Goal: Find specific page/section

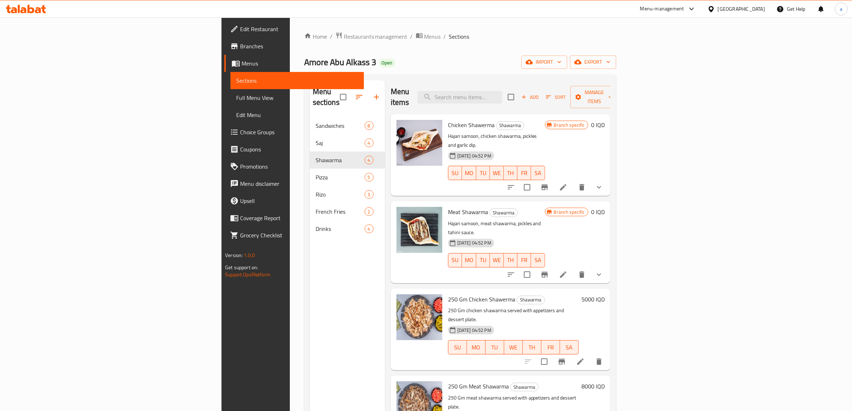
click at [24, 4] on div at bounding box center [26, 9] width 52 height 14
click at [24, 9] on icon at bounding box center [26, 9] width 40 height 9
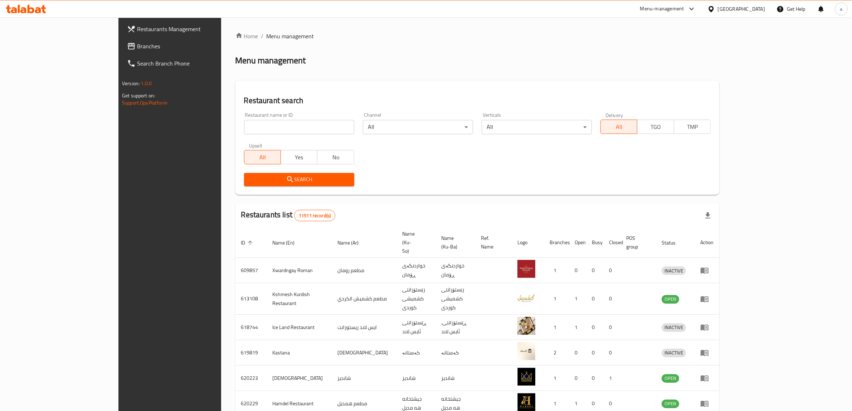
click at [244, 121] on input "search" at bounding box center [299, 127] width 110 height 14
paste input "663789"
type input "663789"
click button "Search" at bounding box center [299, 179] width 110 height 13
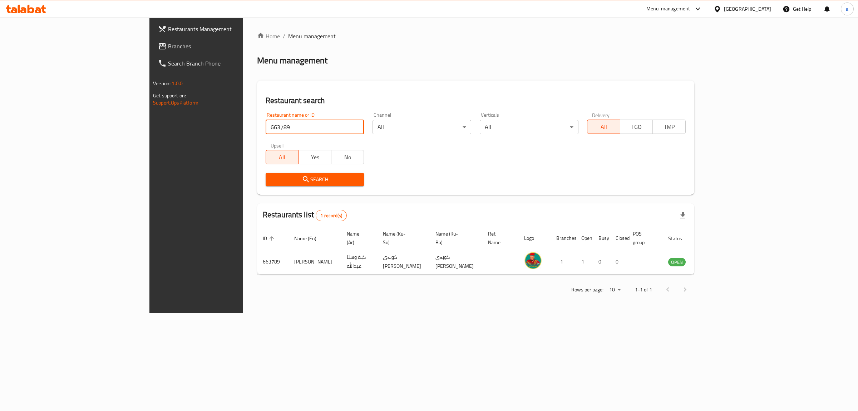
click at [168, 43] on span "Branches" at bounding box center [227, 46] width 119 height 9
